Goal: Use online tool/utility: Use online tool/utility

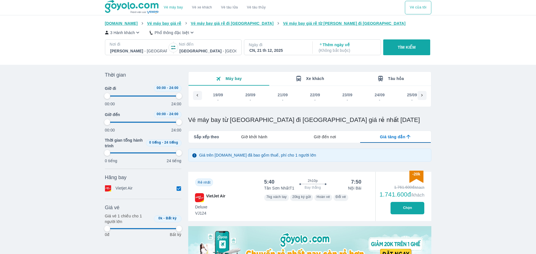
scroll to position [0, 3007]
type input "97.9166666666667"
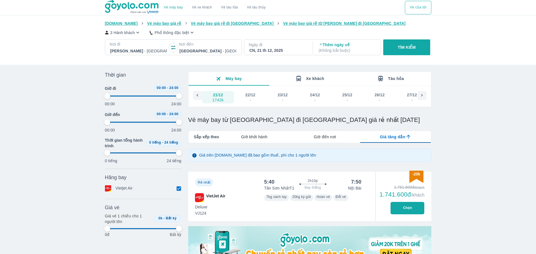
type input "97.9166666666667"
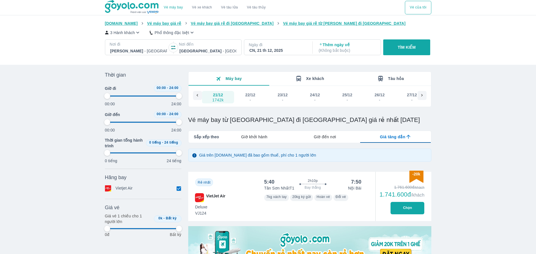
type input "97.9166666666667"
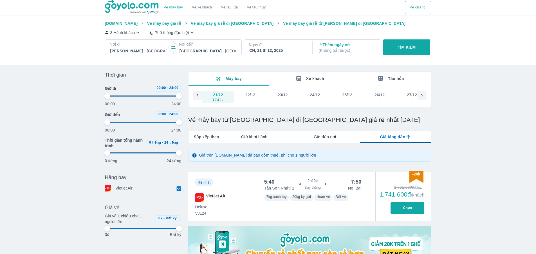
type input "97.9166666666667"
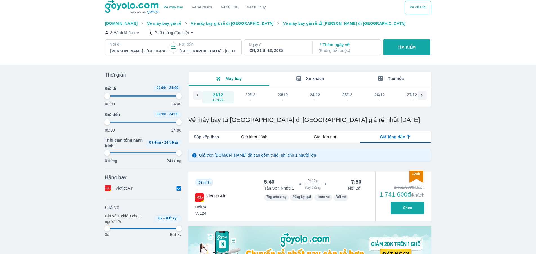
type input "97.9166666666667"
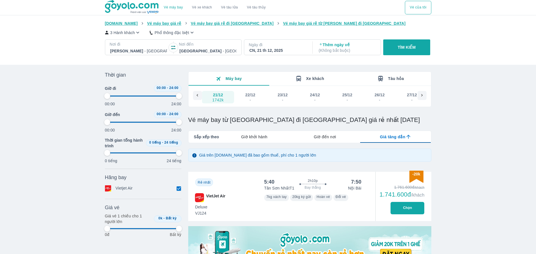
type input "97.9166666666667"
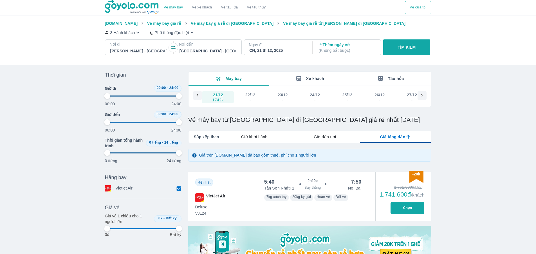
type input "97.9166666666667"
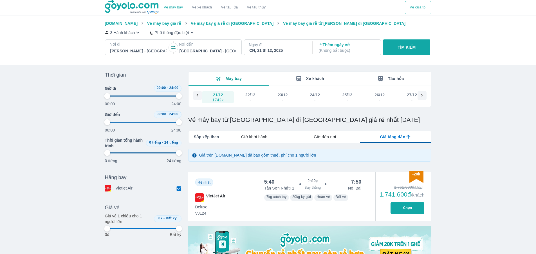
type input "97.9166666666667"
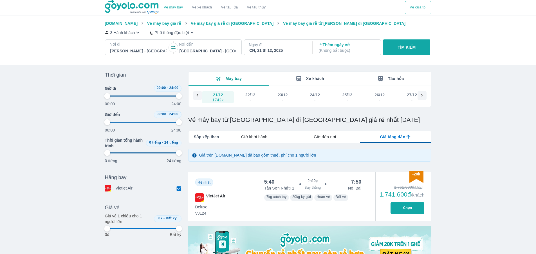
type input "97.9166666666667"
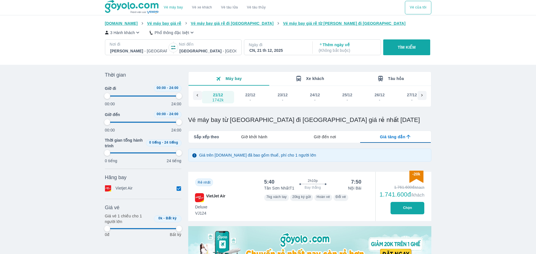
type input "97.9166666666667"
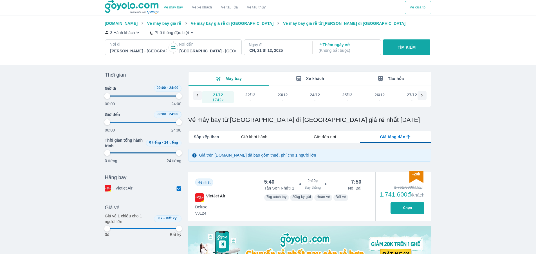
type input "97.9166666666667"
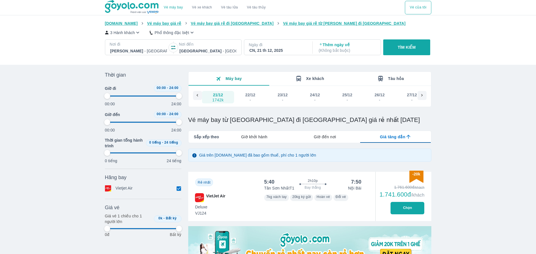
type input "97.9166666666667"
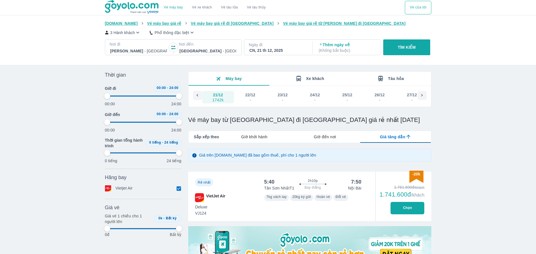
type input "97.9166666666667"
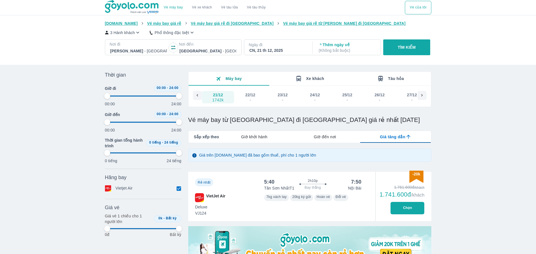
type input "97.9166666666667"
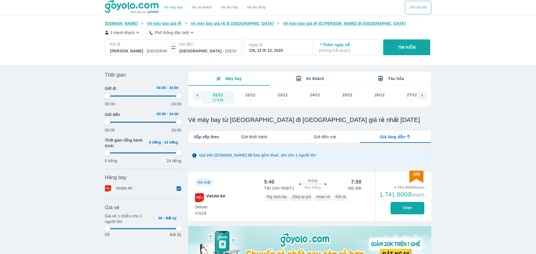
type input "97.9166666666667"
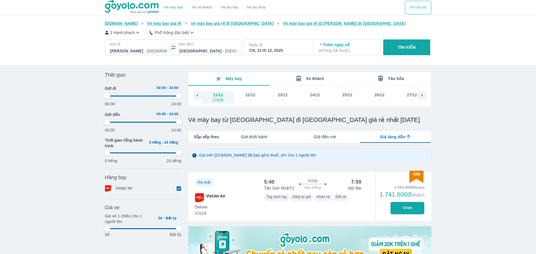
type input "97.9166666666667"
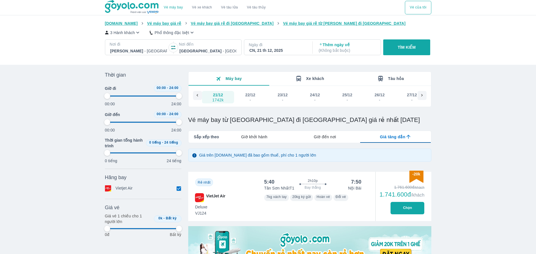
type input "97.9166666666667"
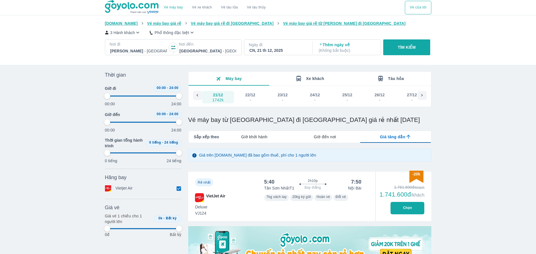
type input "97.9166666666667"
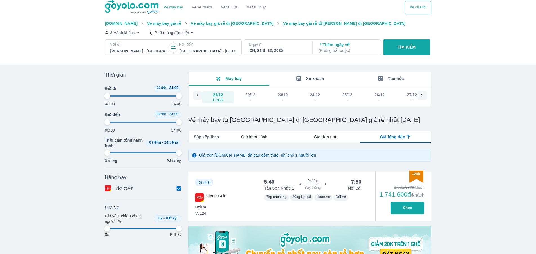
type input "97.9166666666667"
